Goal: Task Accomplishment & Management: Use online tool/utility

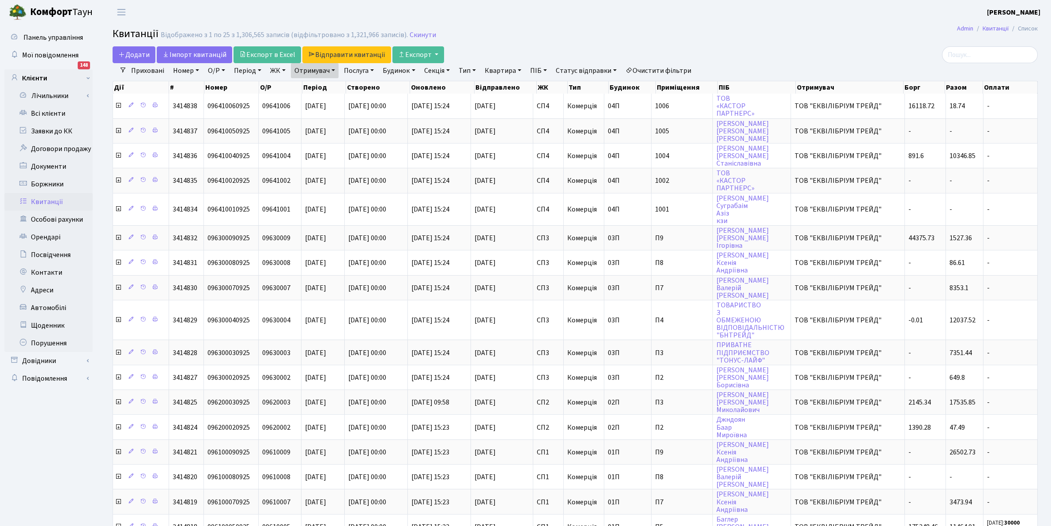
select select "25"
click at [41, 110] on link "Всі клієнти" at bounding box center [48, 114] width 88 height 18
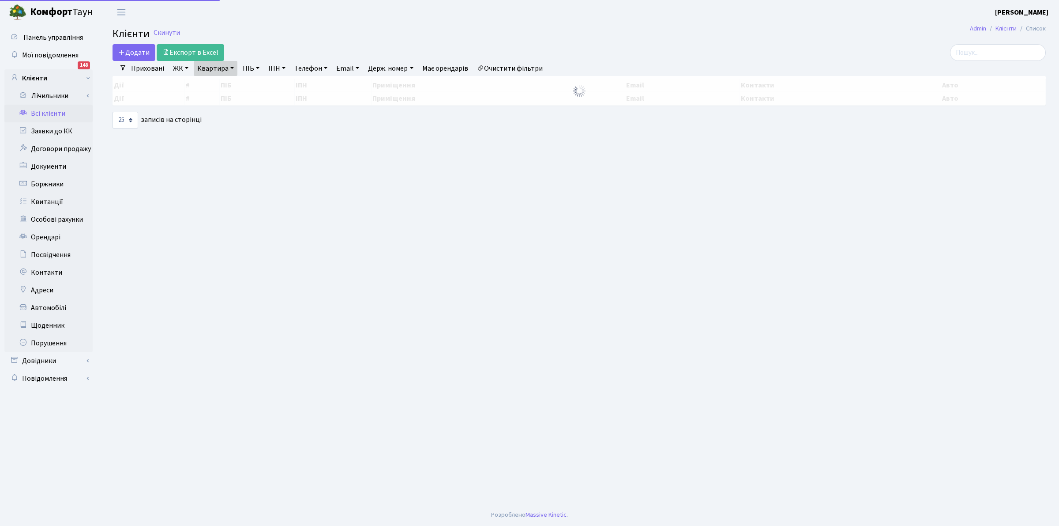
select select "25"
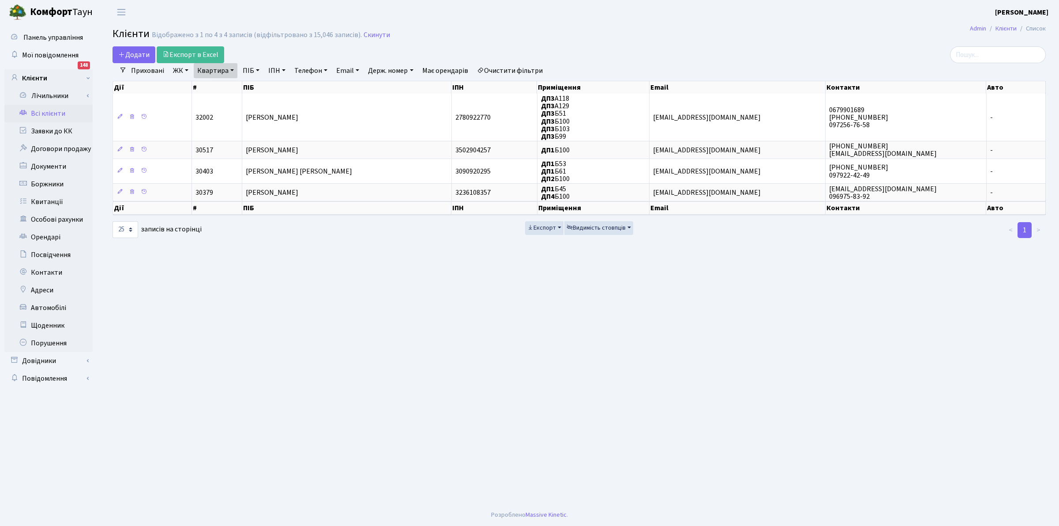
drag, startPoint x: 512, startPoint y: 67, endPoint x: 394, endPoint y: 91, distance: 121.1
click at [512, 66] on link "Очистити фільтри" at bounding box center [509, 70] width 73 height 15
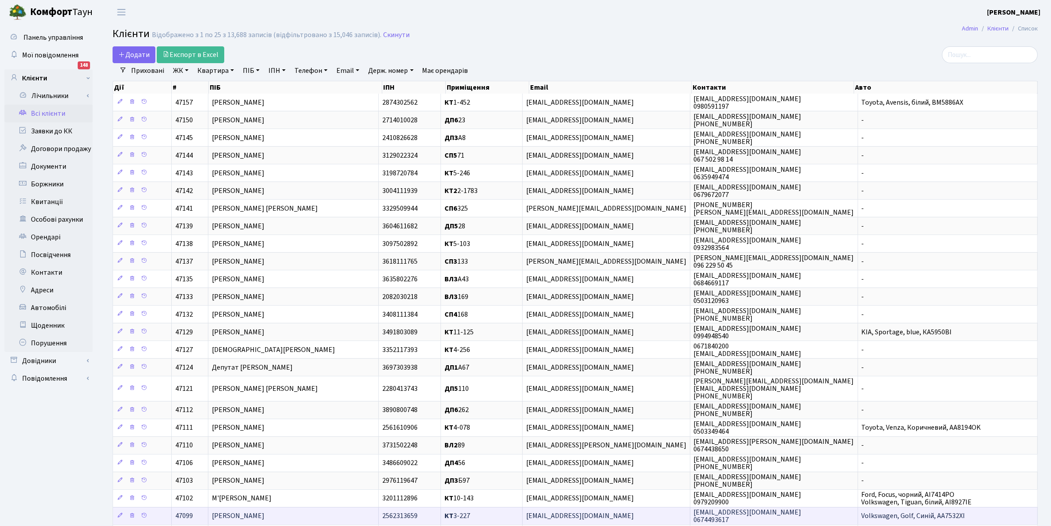
click at [575, 521] on span "mixa.ogr@gmail.com" at bounding box center [580, 516] width 108 height 10
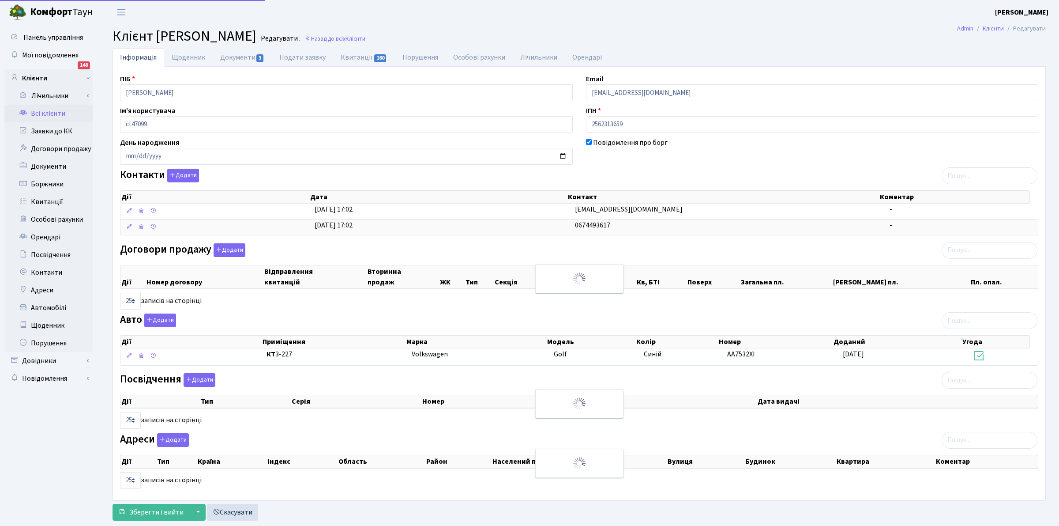
select select "25"
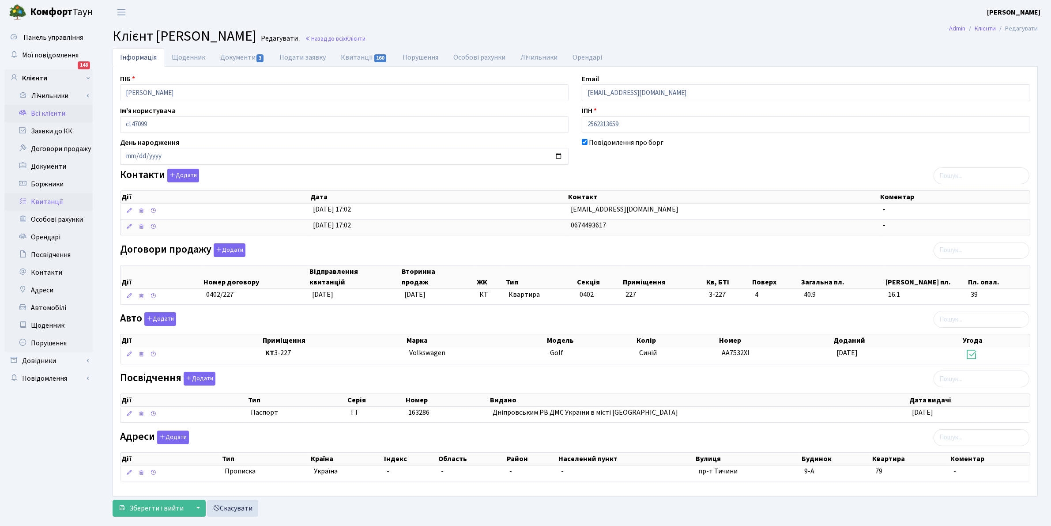
click at [34, 199] on link "Квитанції" at bounding box center [48, 202] width 88 height 18
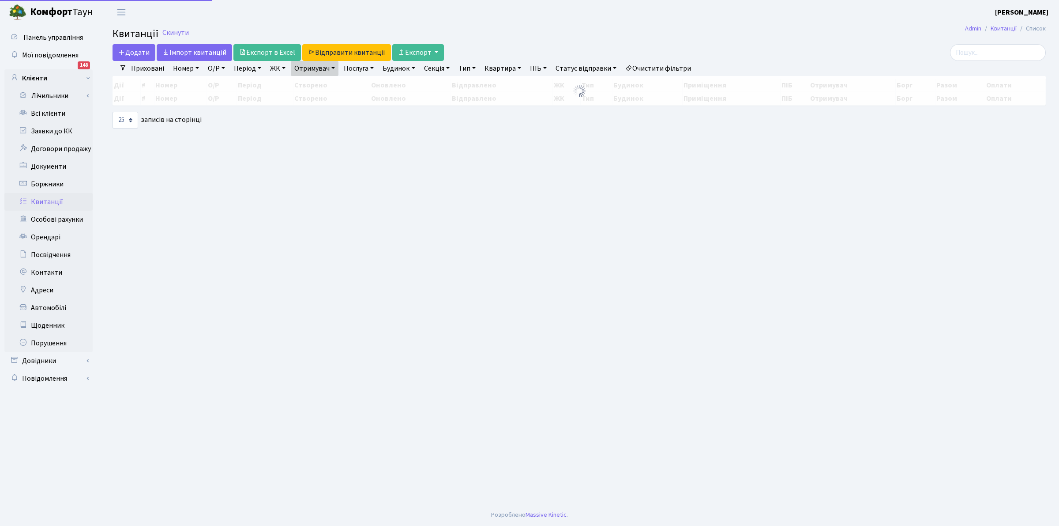
select select "25"
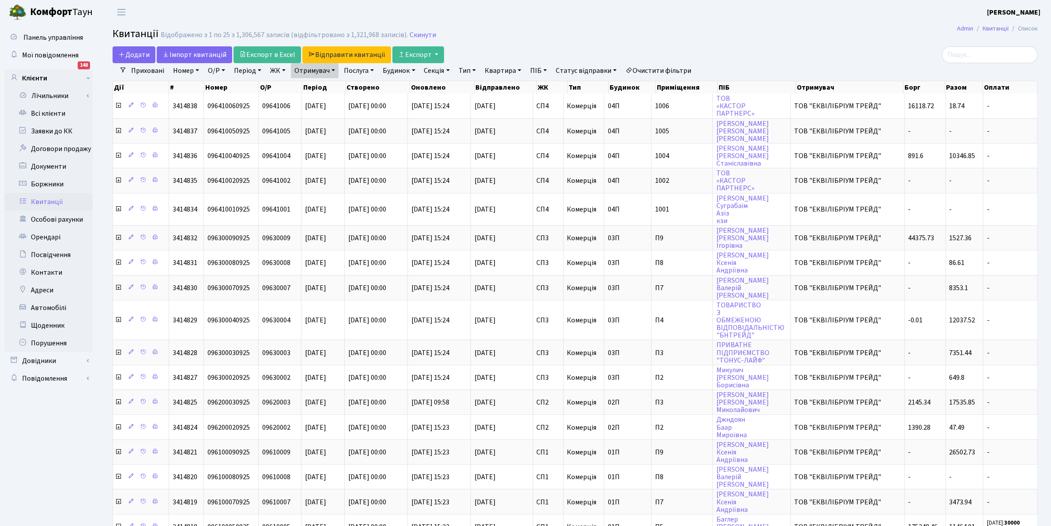
click at [649, 72] on link "Очистити фільтри" at bounding box center [658, 70] width 73 height 15
click at [503, 75] on link "Квартира" at bounding box center [503, 70] width 44 height 15
type input "237"
click at [490, 23] on header "Комфорт Таун Клишко І. В. Мій обліковий запис Вийти" at bounding box center [525, 12] width 1051 height 24
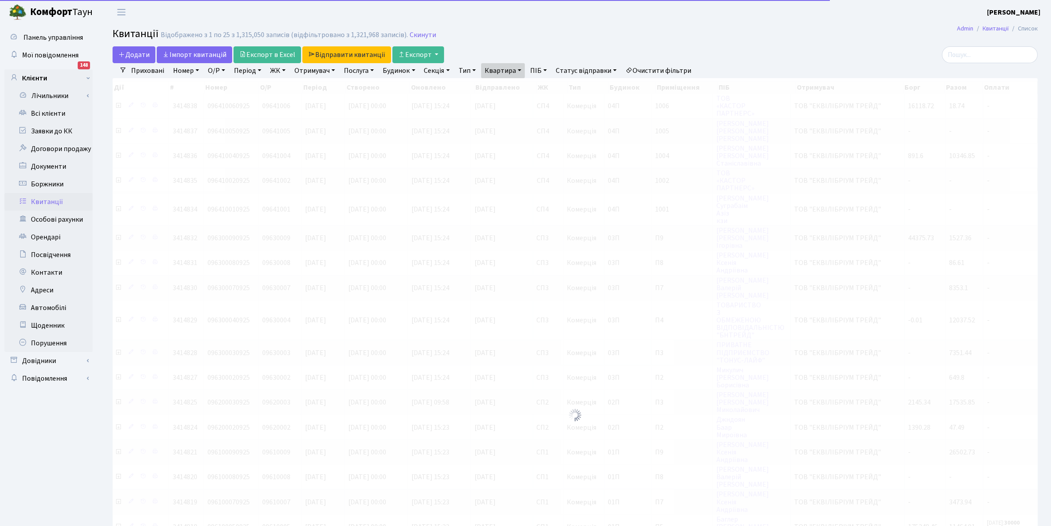
click at [275, 69] on link "ЖК" at bounding box center [278, 70] width 23 height 15
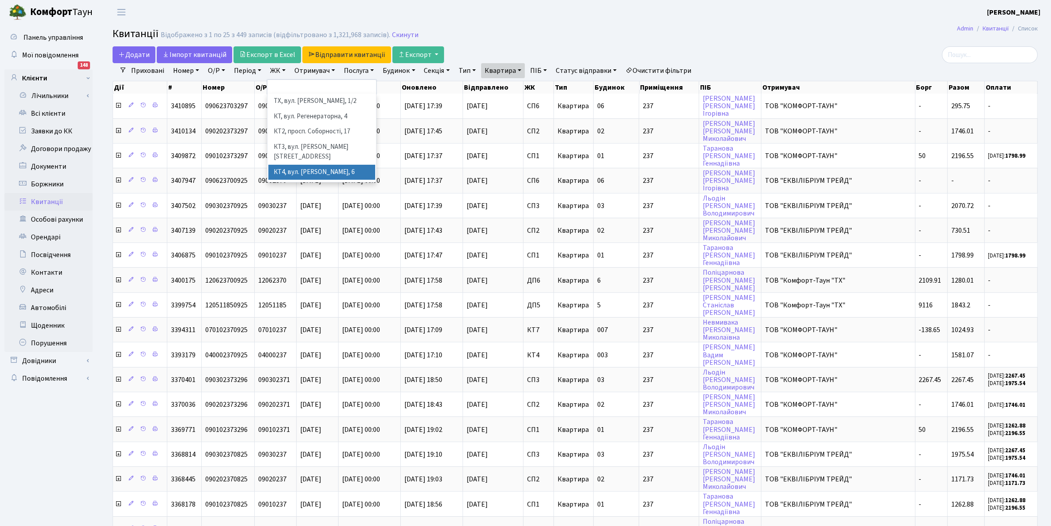
scroll to position [110, 0]
click at [312, 165] on li "[STREET_ADDRESS]" at bounding box center [321, 172] width 107 height 15
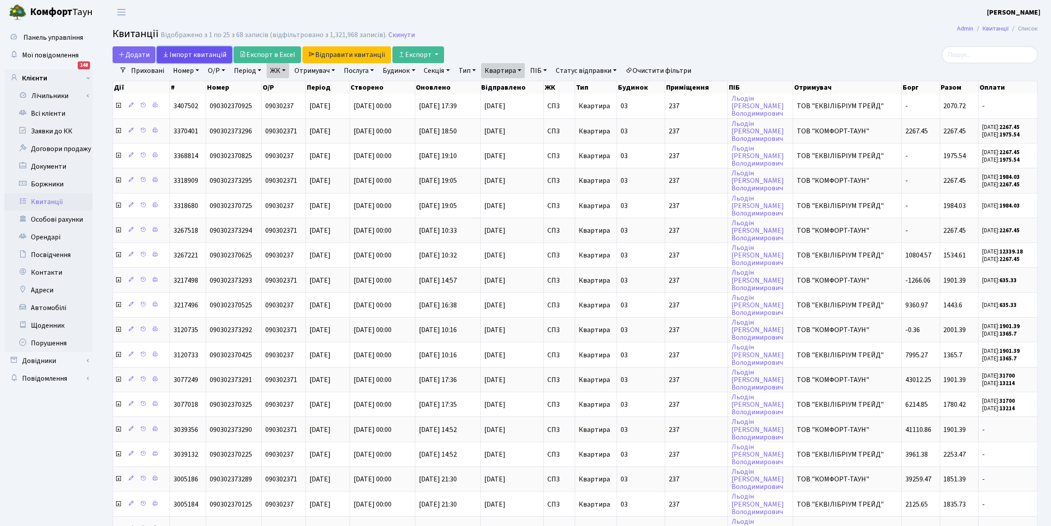
click at [188, 54] on link "Iмпорт квитанцій" at bounding box center [194, 54] width 75 height 17
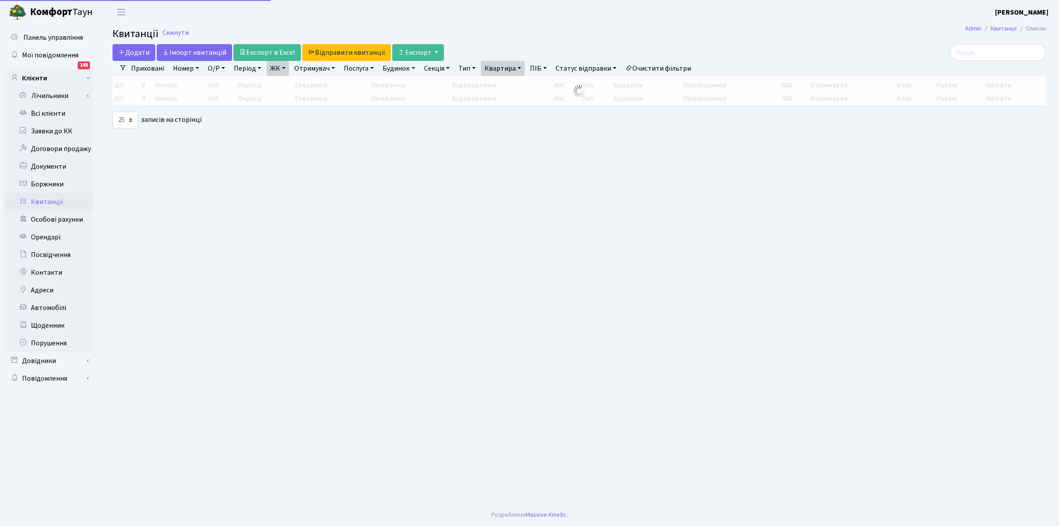
select select "25"
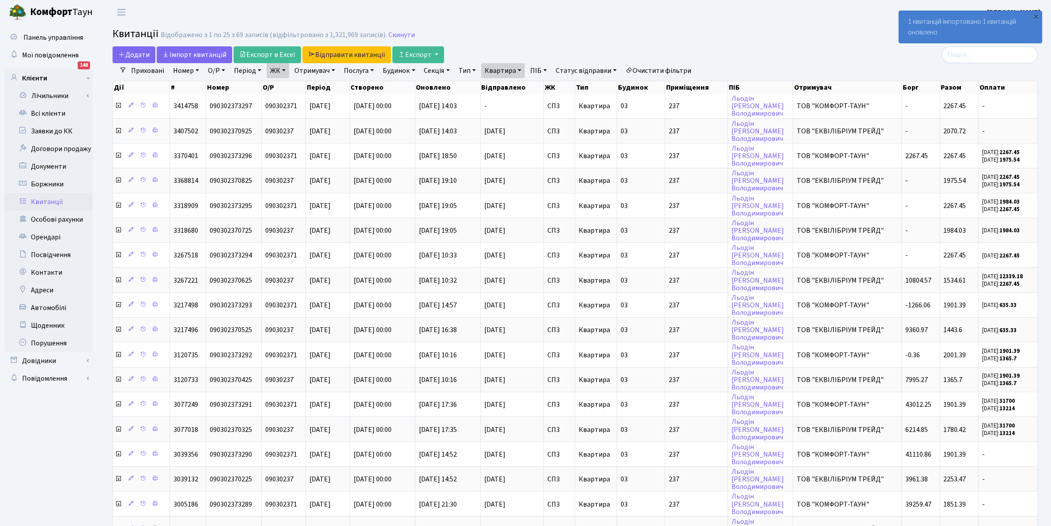
click at [758, 38] on h2 "Квитанції Відображено з 1 по 25 з 69 записів (відфільтровано з 1,321,969 записі…" at bounding box center [575, 35] width 925 height 15
